Goal: Information Seeking & Learning: Learn about a topic

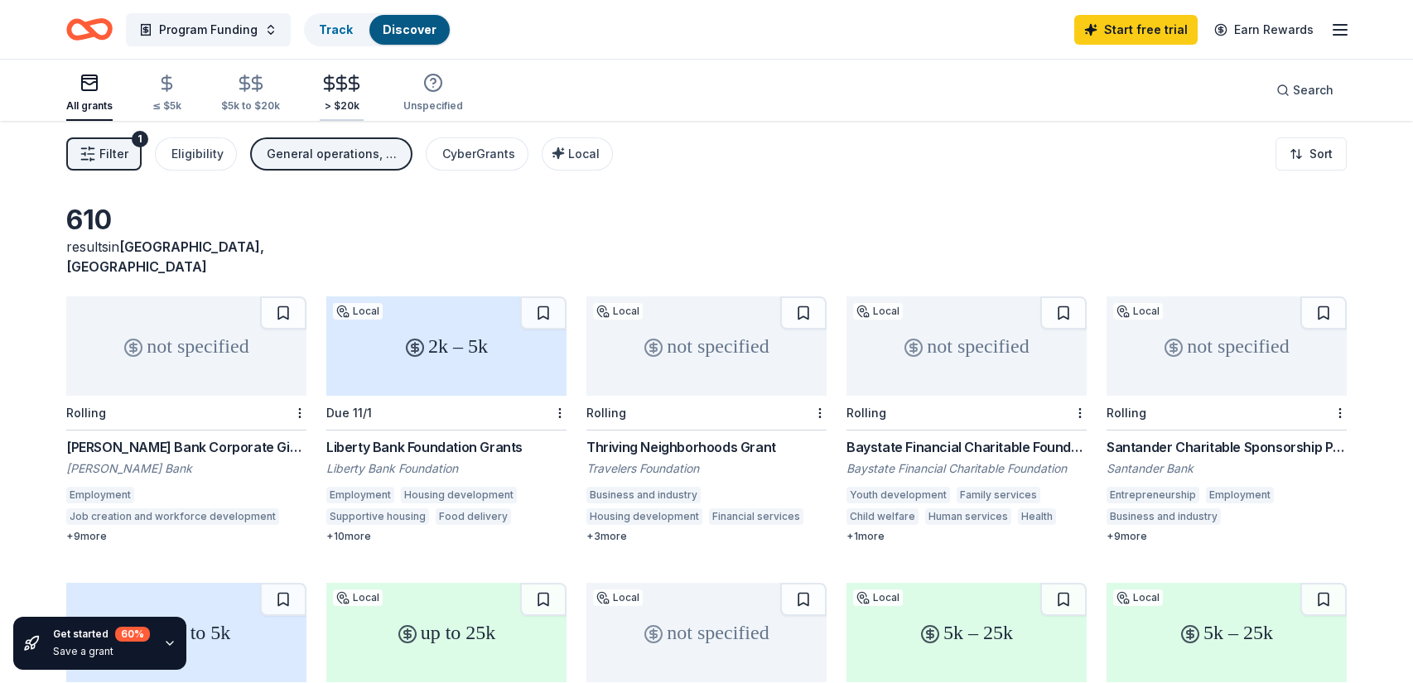
click at [329, 99] on div "> $20k" at bounding box center [342, 105] width 44 height 13
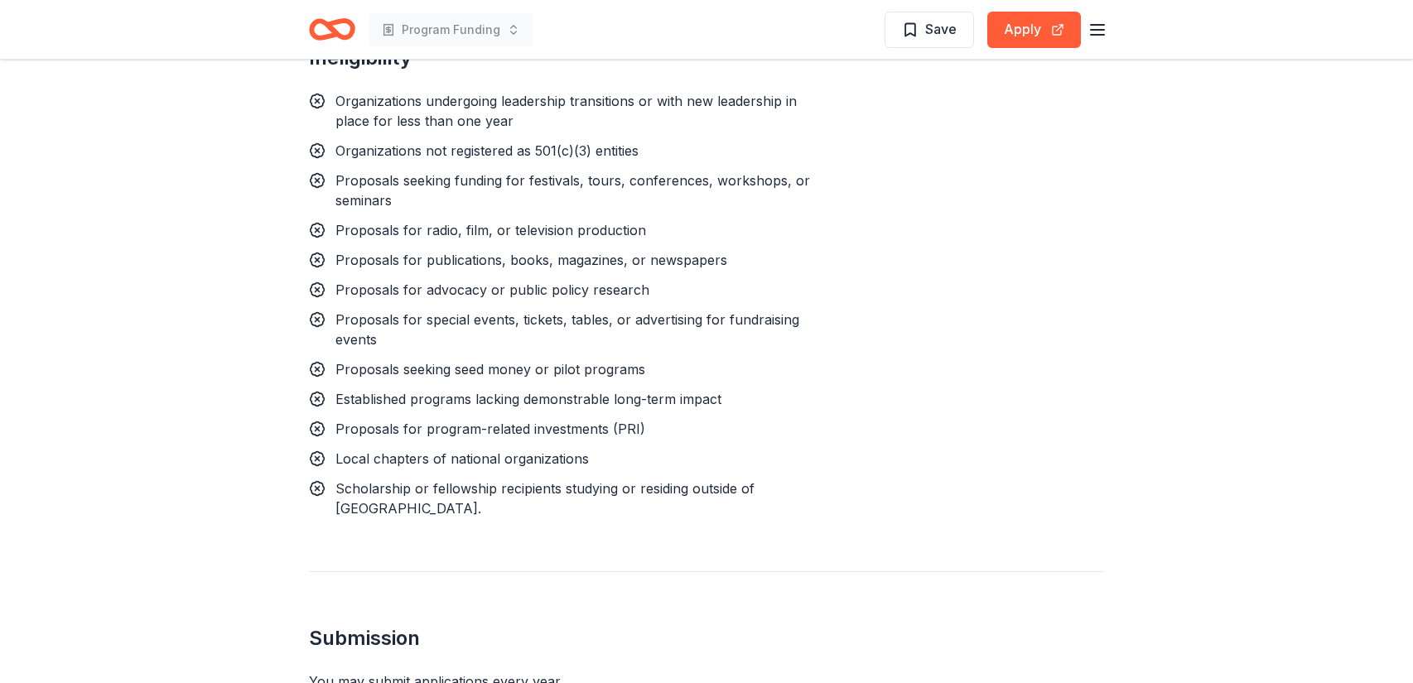
scroll to position [1767, 0]
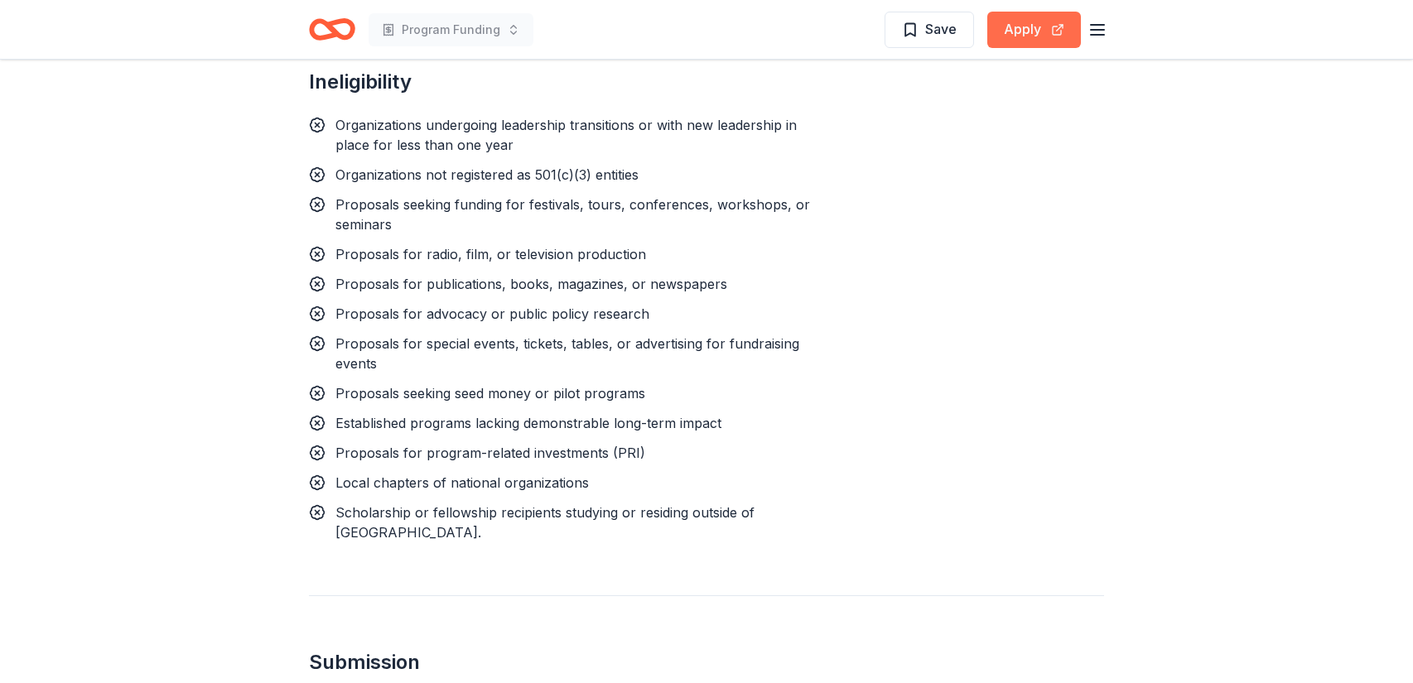
click at [1041, 32] on button "Apply" at bounding box center [1035, 30] width 94 height 36
